Goal: Information Seeking & Learning: Find specific fact

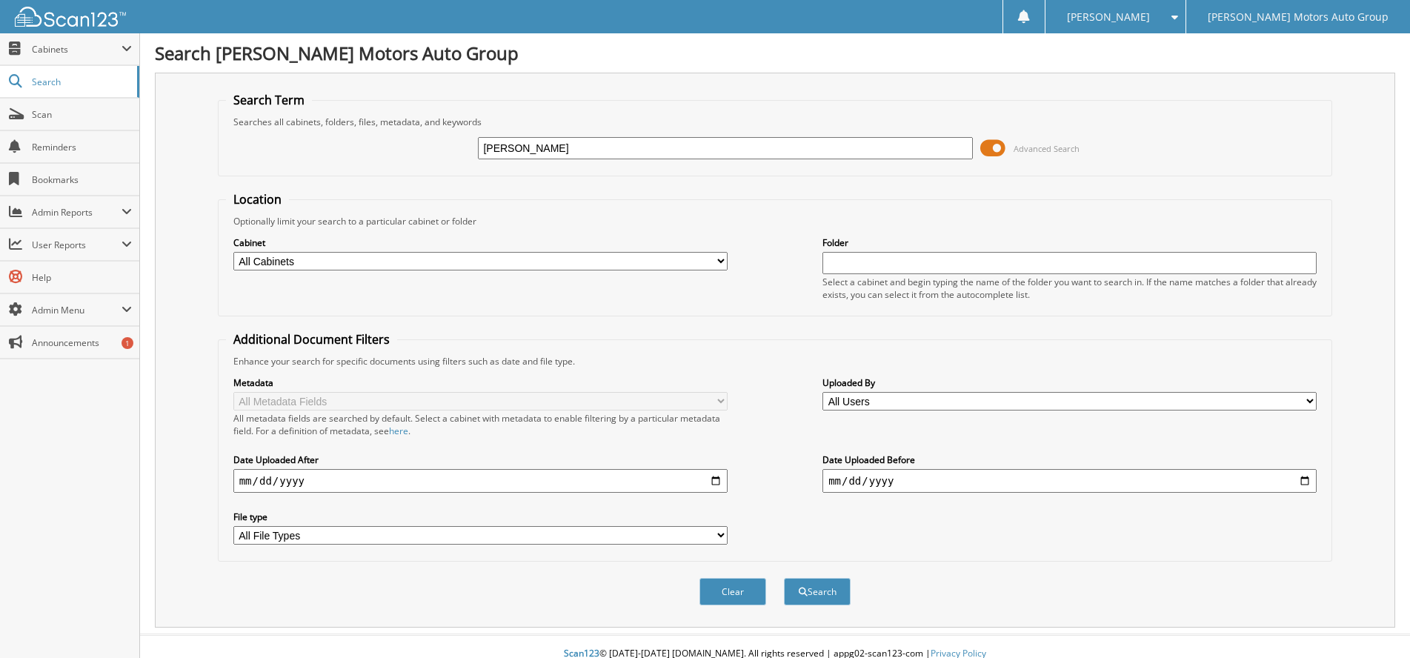
type input "[PERSON_NAME]"
click at [784, 578] on button "Search" at bounding box center [817, 591] width 67 height 27
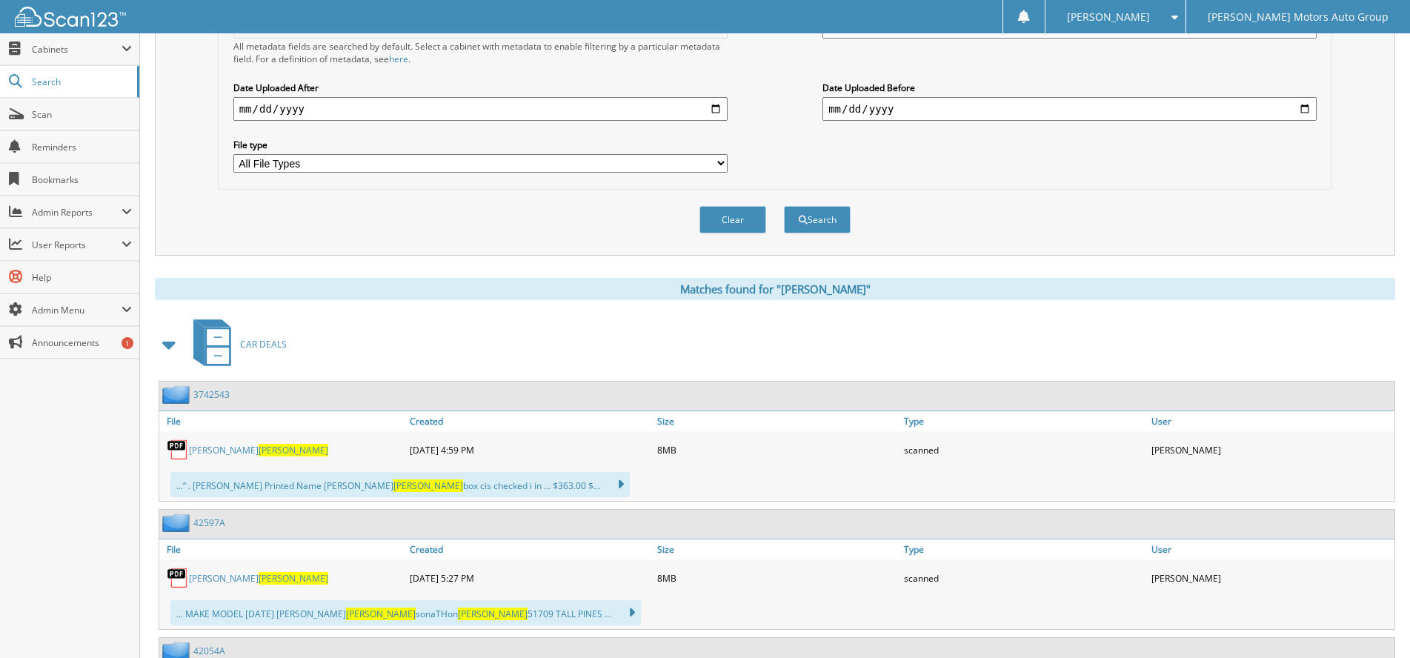
scroll to position [519, 0]
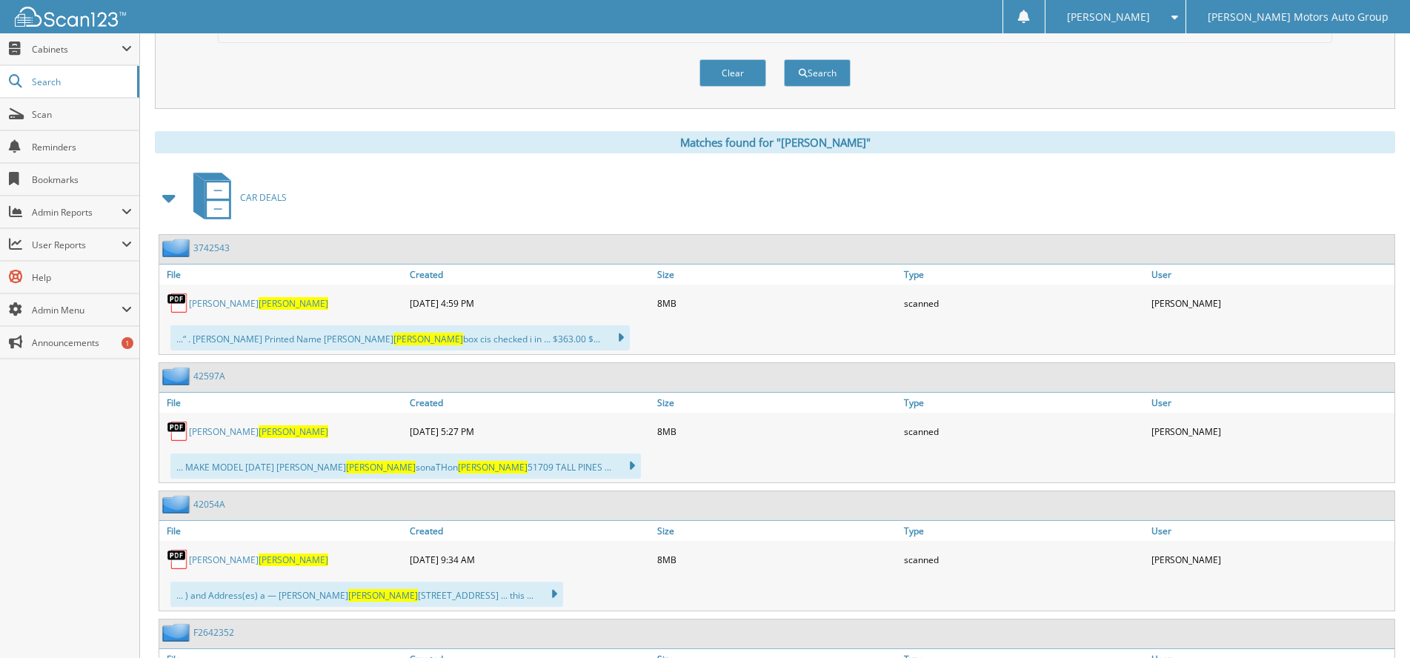
click at [200, 425] on div "[PERSON_NAME]" at bounding box center [282, 431] width 247 height 30
click at [248, 432] on link "[PERSON_NAME]" at bounding box center [258, 431] width 139 height 13
